Goal: Task Accomplishment & Management: Manage account settings

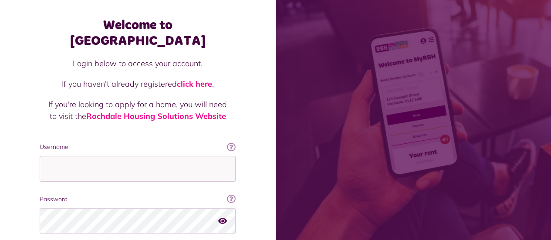
scroll to position [94, 0]
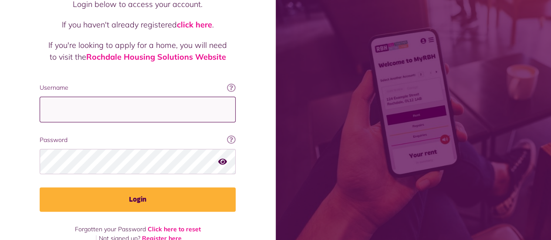
type input "**********"
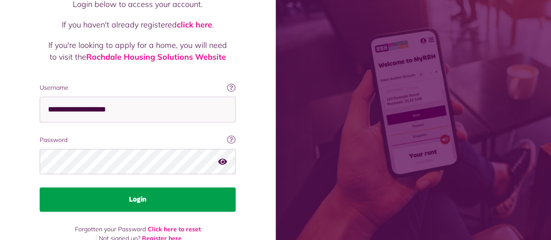
click at [63, 187] on button "Login" at bounding box center [138, 199] width 196 height 24
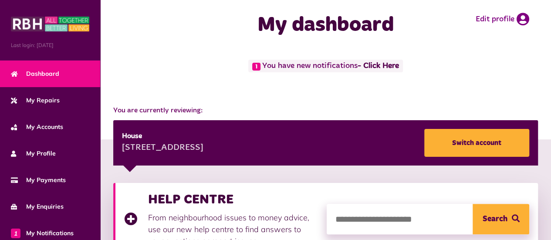
scroll to position [28, 0]
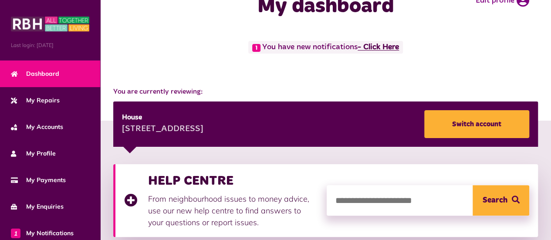
click at [397, 50] on link "- Click Here" at bounding box center [378, 48] width 41 height 8
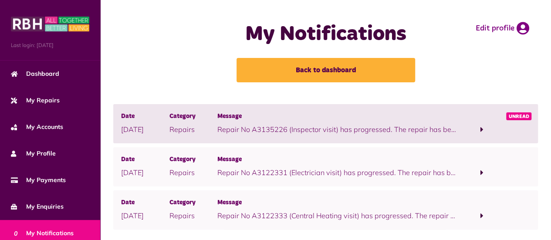
scroll to position [19, 0]
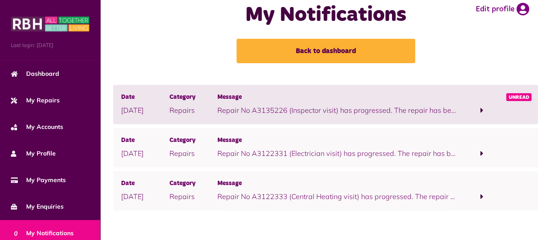
click at [254, 107] on p "Repair No A3135226 (Inspector visit) has progressed. The repair has been fully …" at bounding box center [337, 110] width 241 height 10
click at [159, 113] on p "[DATE]" at bounding box center [145, 110] width 48 height 10
click at [471, 114] on span at bounding box center [482, 111] width 48 height 12
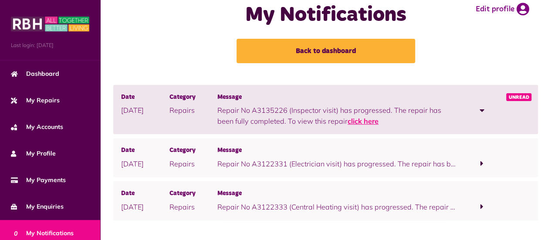
click at [348, 121] on link "click here" at bounding box center [363, 121] width 31 height 9
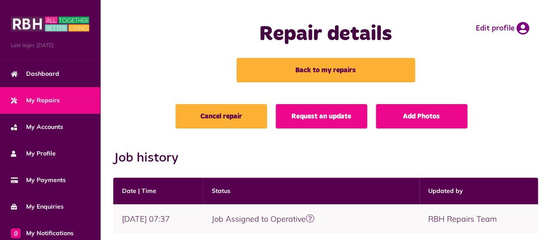
click at [53, 98] on span "My Repairs" at bounding box center [35, 100] width 49 height 9
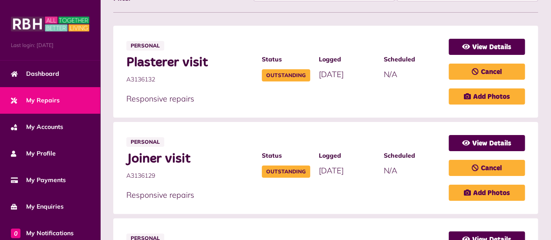
scroll to position [228, 0]
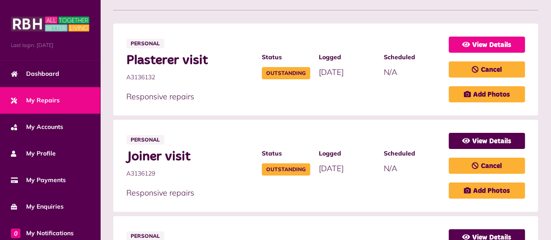
click at [503, 46] on link "View Details" at bounding box center [487, 45] width 76 height 16
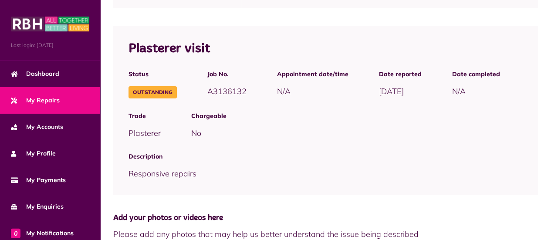
scroll to position [225, 0]
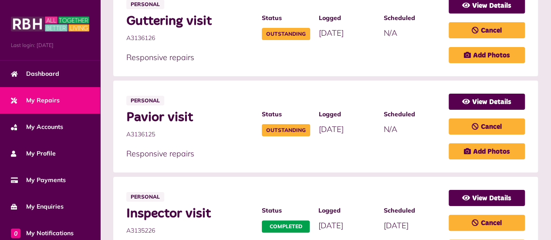
scroll to position [559, 0]
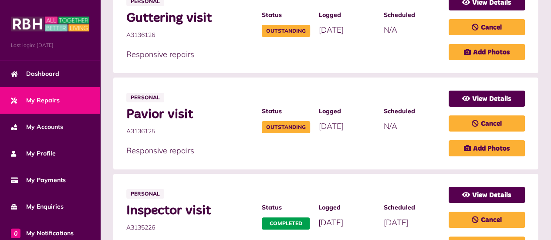
drag, startPoint x: 190, startPoint y: 111, endPoint x: 126, endPoint y: 110, distance: 63.6
click at [126, 110] on span "Pavior visit" at bounding box center [189, 115] width 127 height 16
copy span "Pavior visi"
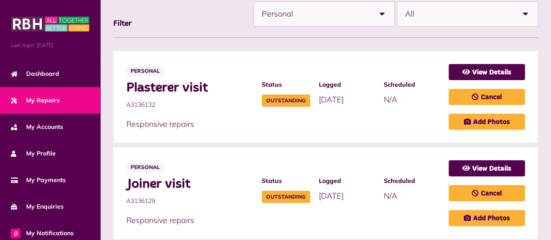
scroll to position [194, 0]
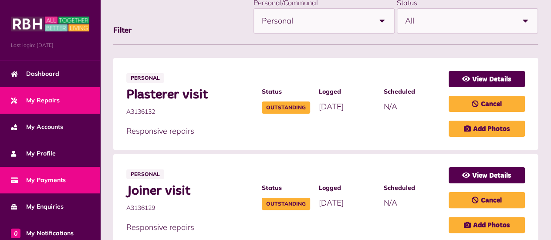
click at [56, 178] on span "My Payments" at bounding box center [38, 180] width 55 height 9
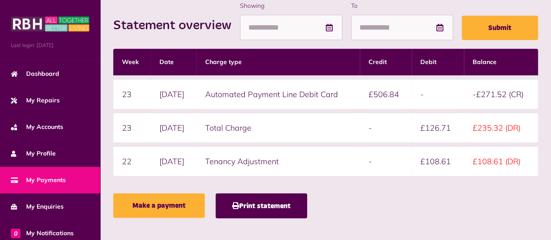
scroll to position [180, 0]
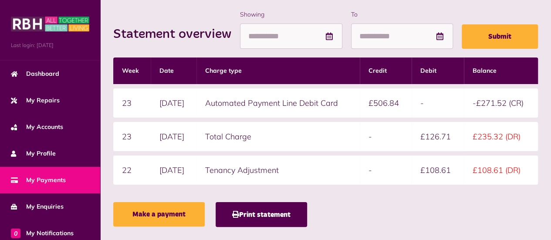
click at [371, 202] on div "Make a payment Print statement" at bounding box center [325, 216] width 425 height 29
click at [375, 175] on td "-" at bounding box center [386, 170] width 52 height 29
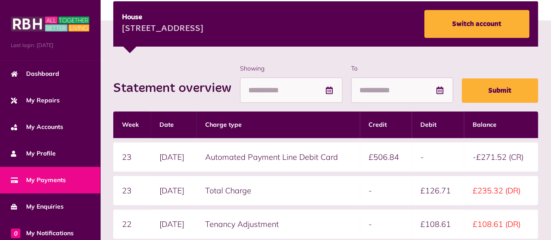
scroll to position [0, 0]
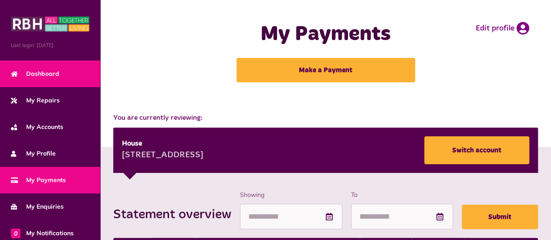
click at [38, 77] on span "Dashboard" at bounding box center [35, 73] width 48 height 9
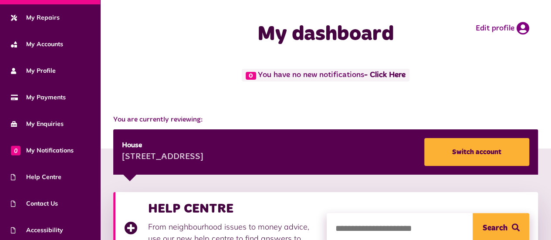
scroll to position [112, 0]
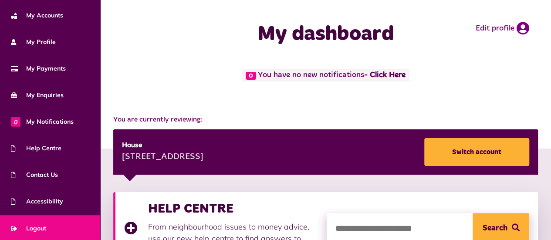
click at [33, 230] on span "Logout" at bounding box center [28, 228] width 35 height 9
